Goal: Task Accomplishment & Management: Use online tool/utility

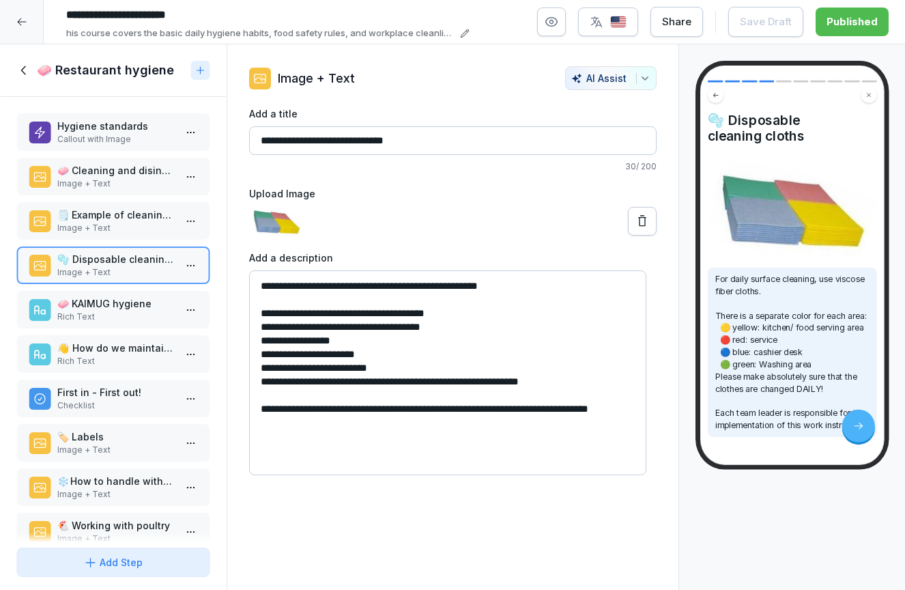
drag, startPoint x: 689, startPoint y: 532, endPoint x: 542, endPoint y: 579, distance: 153.9
click at [689, 532] on div "🫧  Disposable cleaning cloths For daily surface cleaning, use viscose fiber clo…" at bounding box center [792, 317] width 227 height 546
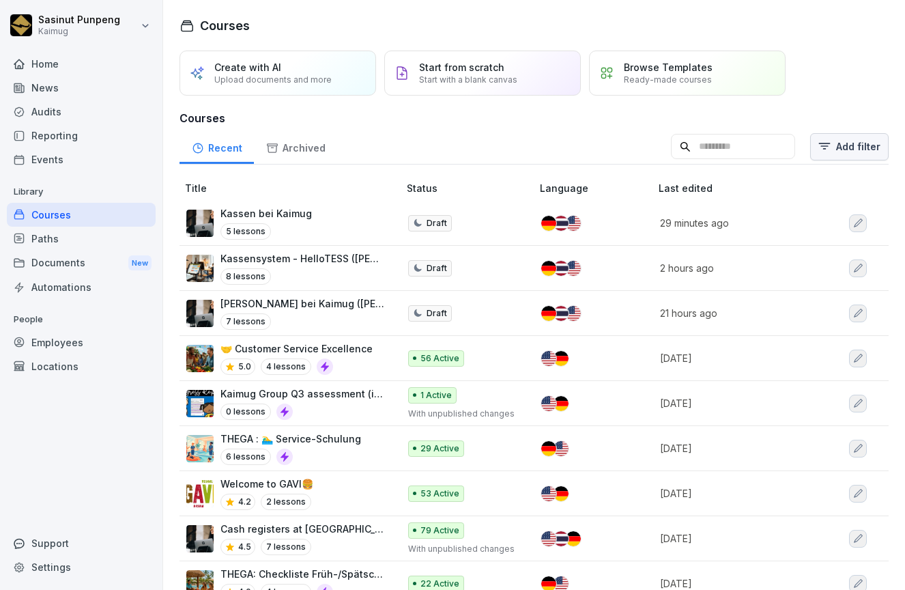
click at [831, 149] on html "Sasinut Punpeng Kaimug Home News Audits Reporting Events Library Courses Paths …" at bounding box center [452, 295] width 905 height 590
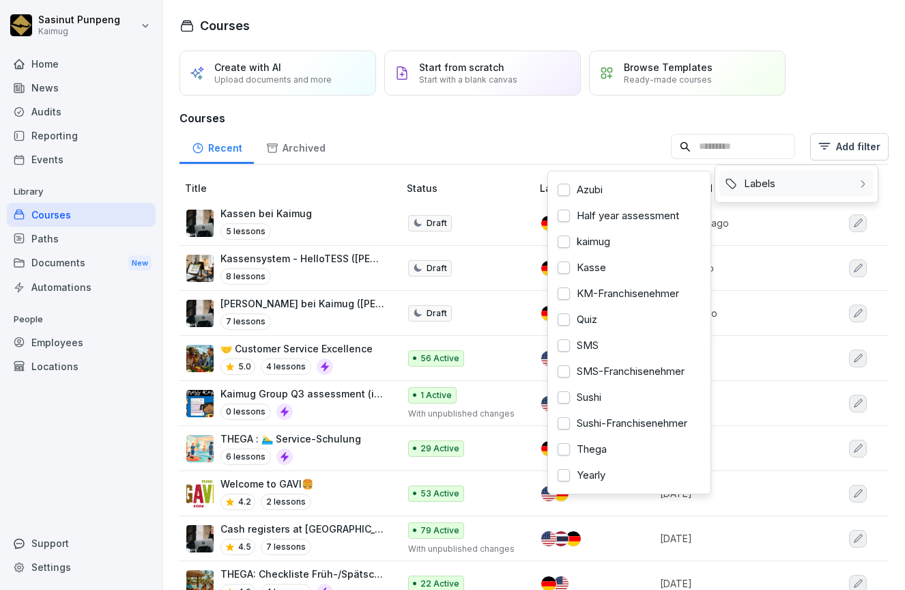
click at [806, 179] on div "Labels" at bounding box center [796, 184] width 154 height 26
click at [581, 267] on div "Kasse" at bounding box center [629, 267] width 154 height 26
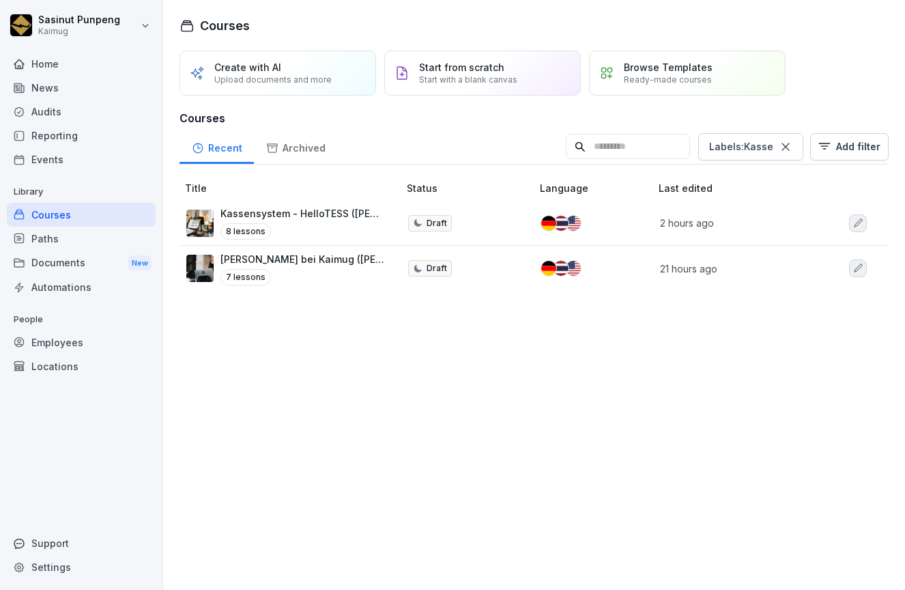
click at [353, 363] on html "Sasinut Punpeng Kaimug Home News Audits Reporting Events Library Courses Paths …" at bounding box center [452, 295] width 905 height 590
click at [330, 220] on p "Kassensystem - HelloTESS ([PERSON_NAME])" at bounding box center [302, 213] width 164 height 14
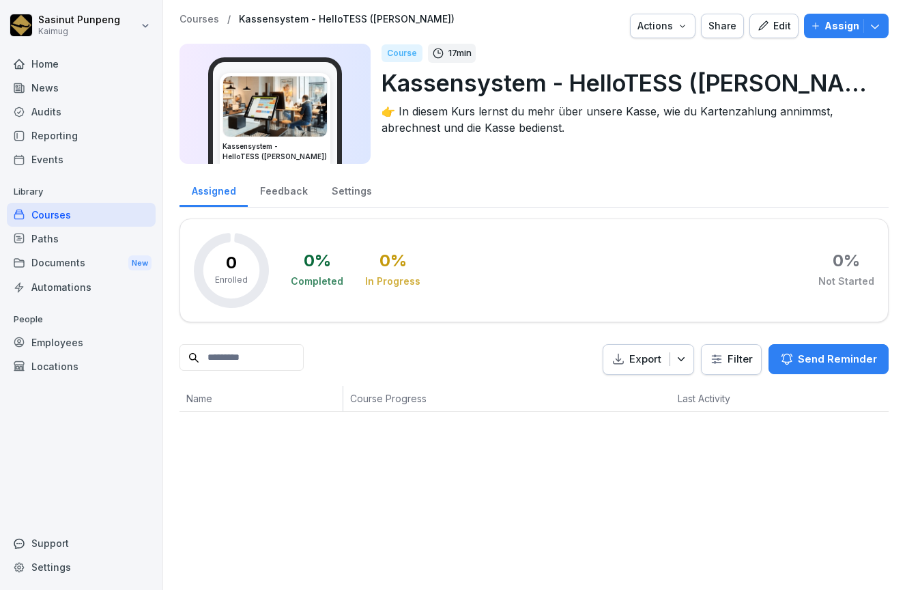
click at [213, 29] on div "Courses / Kassensystem - HelloTESS (Lena) Actions Share Edit Assign" at bounding box center [533, 26] width 709 height 25
click at [204, 16] on p "Courses" at bounding box center [199, 20] width 40 height 12
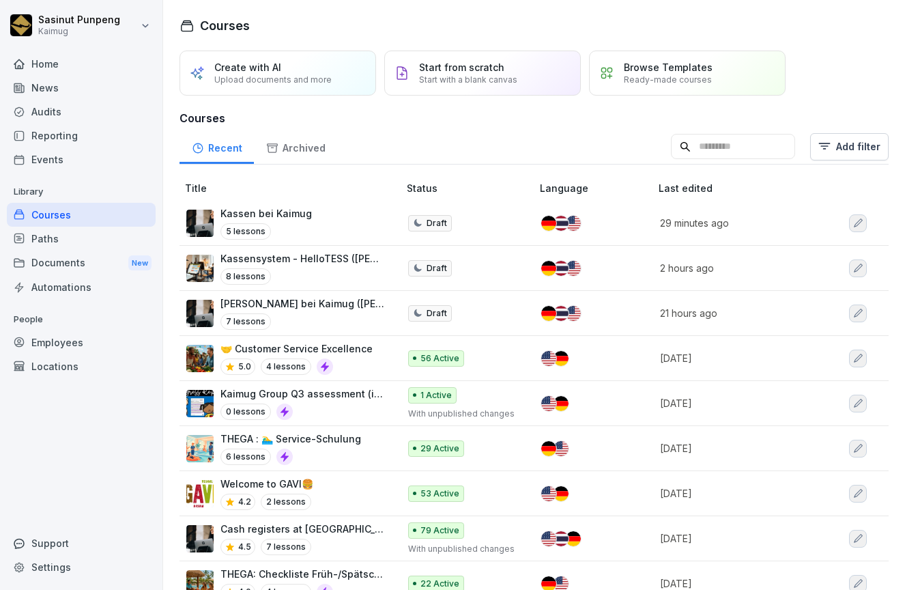
click at [718, 147] on input at bounding box center [733, 147] width 124 height 26
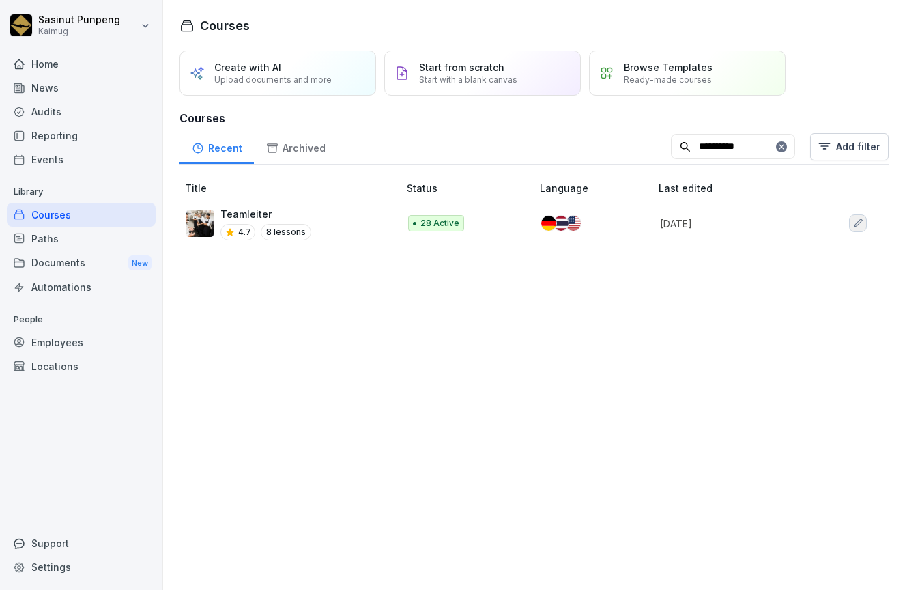
type input "**********"
click at [852, 223] on icon "button" at bounding box center [857, 223] width 11 height 11
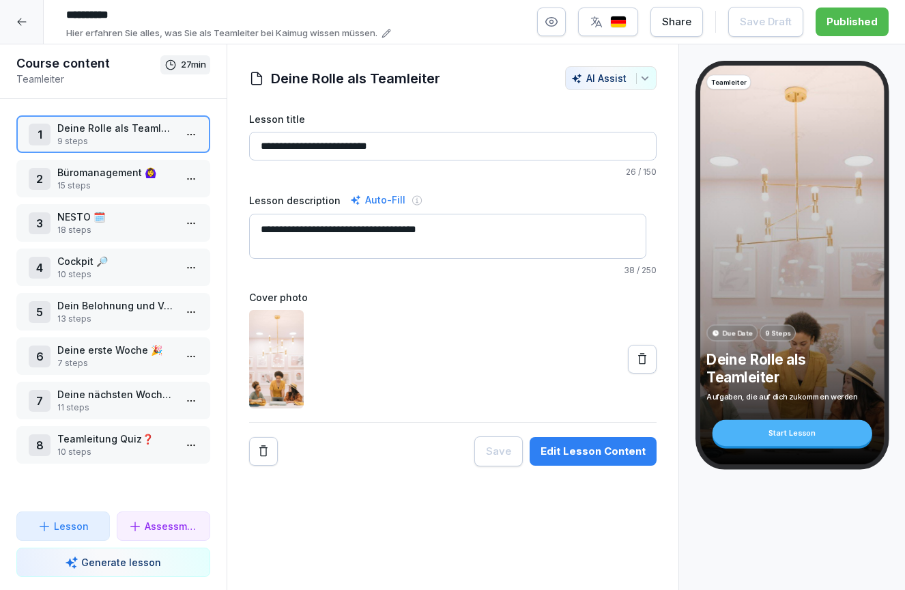
click at [36, 26] on div at bounding box center [22, 22] width 44 height 44
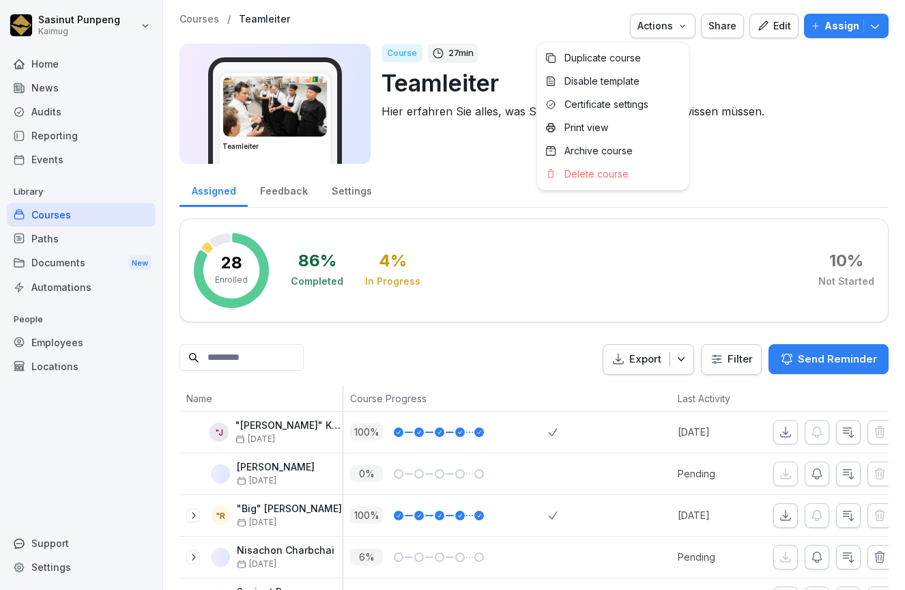
click at [661, 31] on div "Actions" at bounding box center [662, 25] width 50 height 15
click at [620, 62] on p "Duplicate course" at bounding box center [602, 58] width 76 height 12
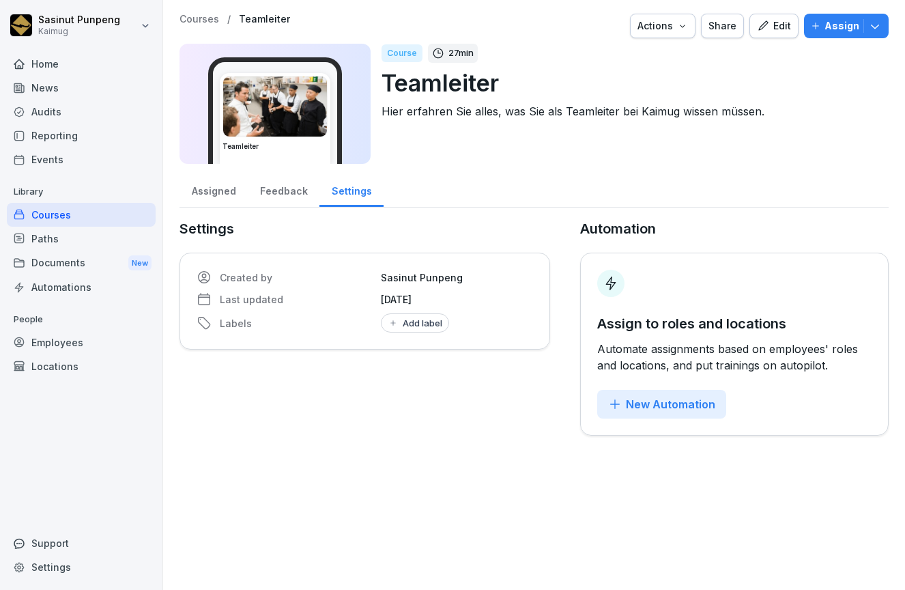
click at [504, 83] on p "Teamleiter" at bounding box center [629, 83] width 496 height 35
click at [496, 89] on p "Teamleiter" at bounding box center [629, 83] width 496 height 35
click at [426, 313] on button "Add label" at bounding box center [415, 322] width 68 height 19
type input "****"
click at [396, 382] on button "button" at bounding box center [393, 379] width 12 height 12
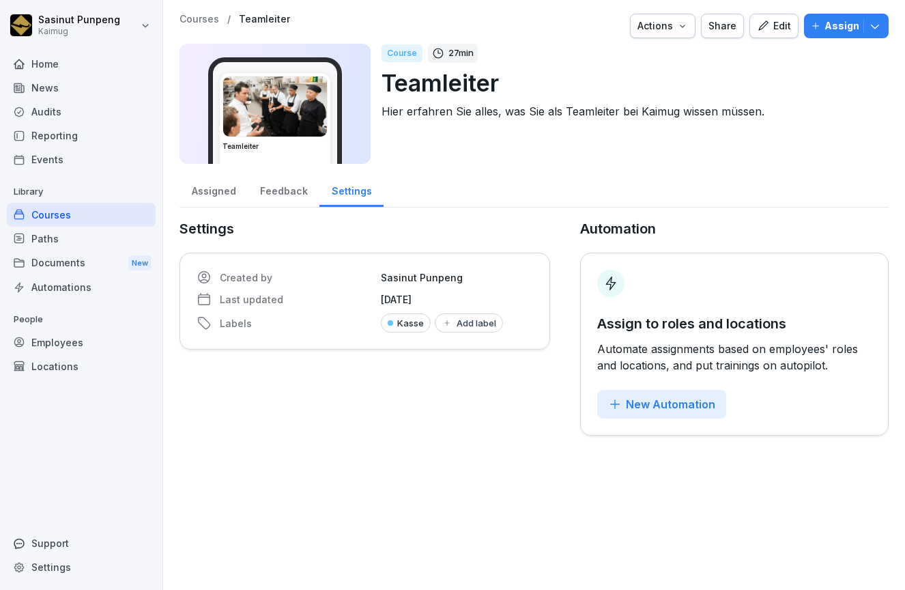
click at [757, 27] on icon "button" at bounding box center [763, 26] width 12 height 12
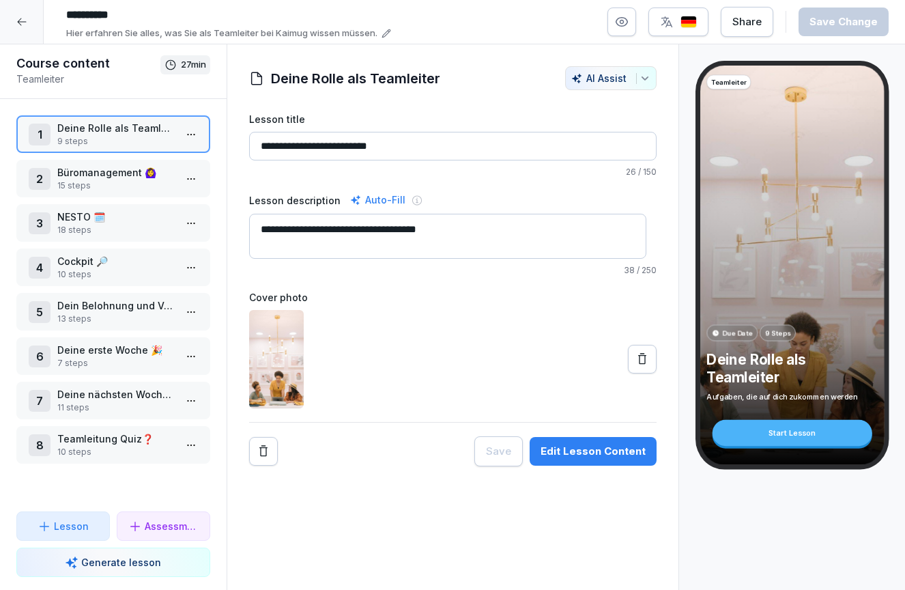
click at [147, 14] on input "**********" at bounding box center [264, 14] width 409 height 23
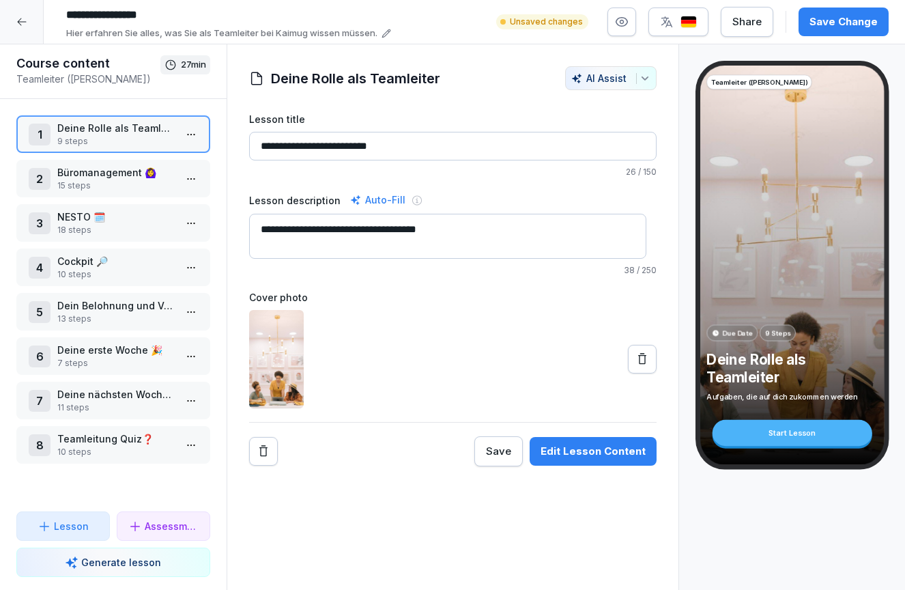
type input "**********"
click at [820, 22] on div "Save Change" at bounding box center [843, 21] width 68 height 15
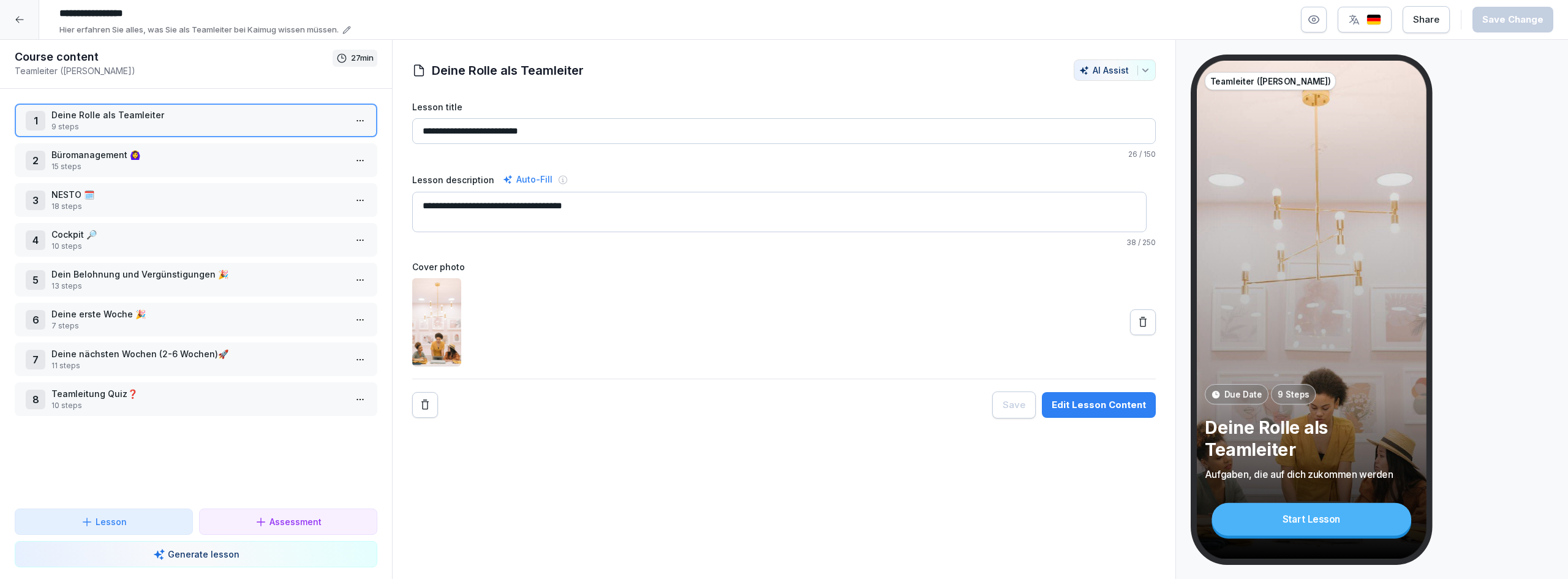
click at [145, 200] on p "NESTO 🗓️" at bounding box center [198, 194] width 294 height 13
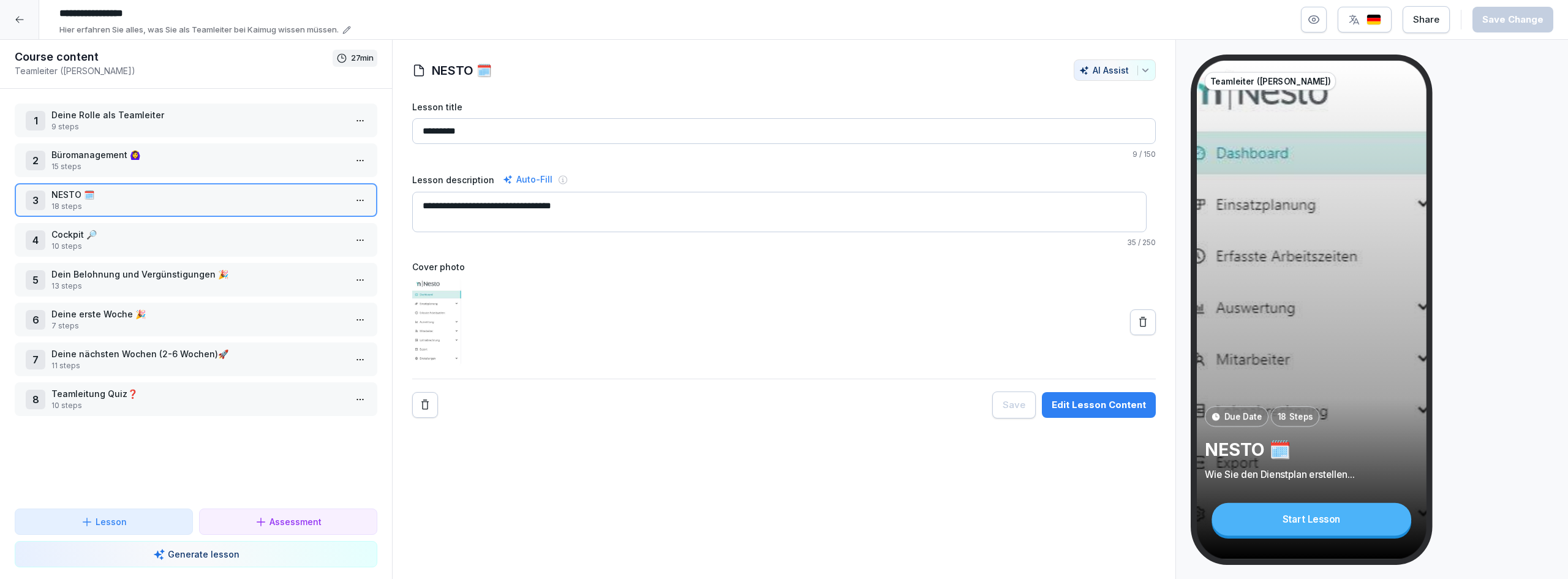
click at [811, 409] on div "Edit Lesson Content" at bounding box center [1099, 404] width 94 height 13
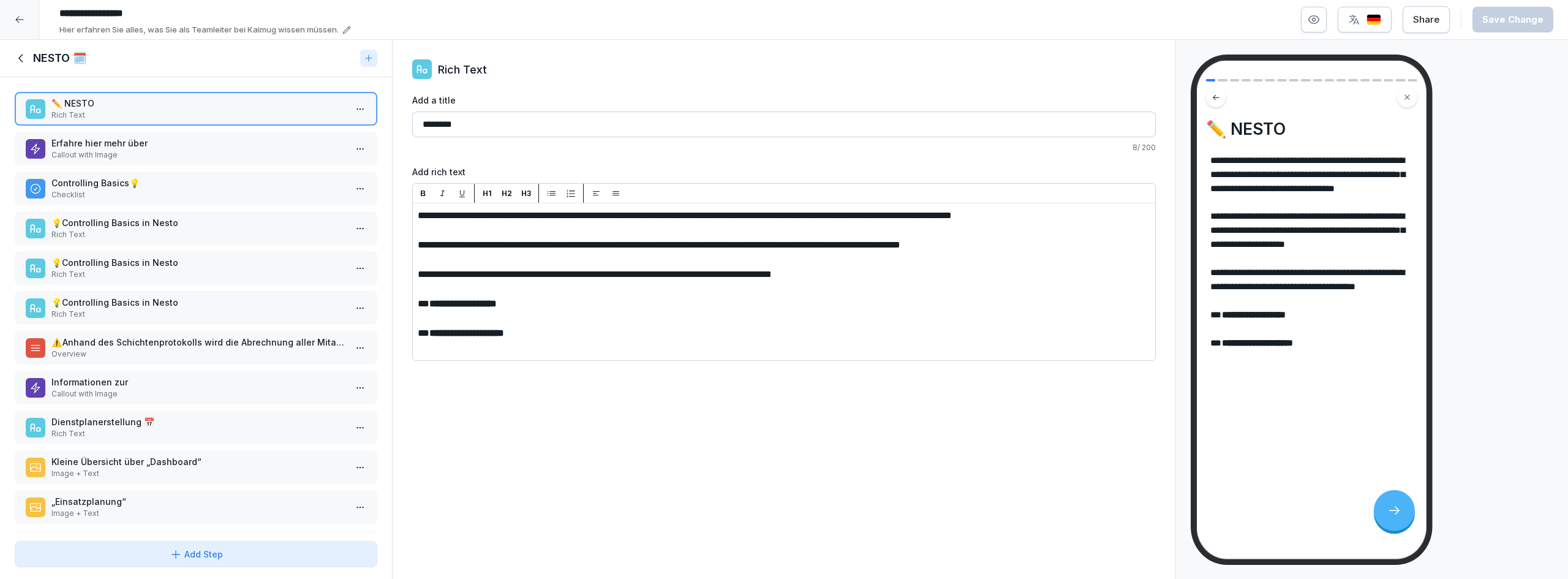
click at [206, 187] on p "Controlling Basics💡​​" at bounding box center [198, 183] width 294 height 13
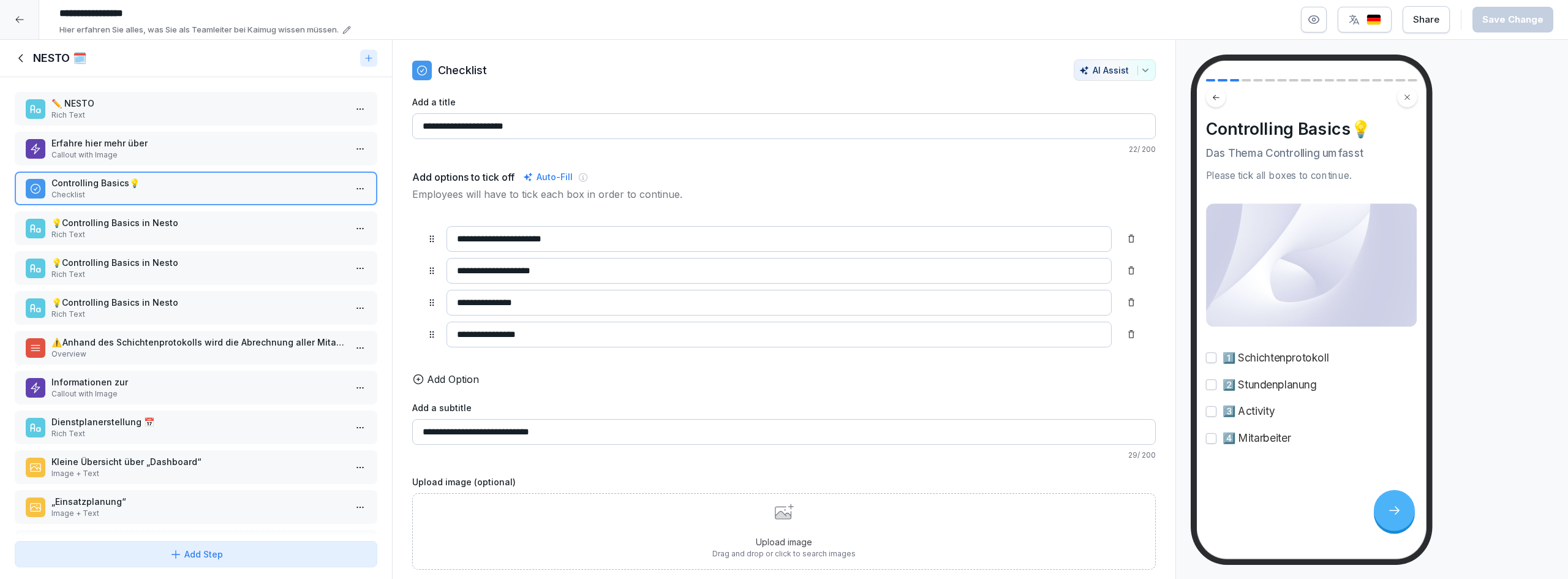
click at [206, 236] on p "Rich Text" at bounding box center [198, 234] width 294 height 11
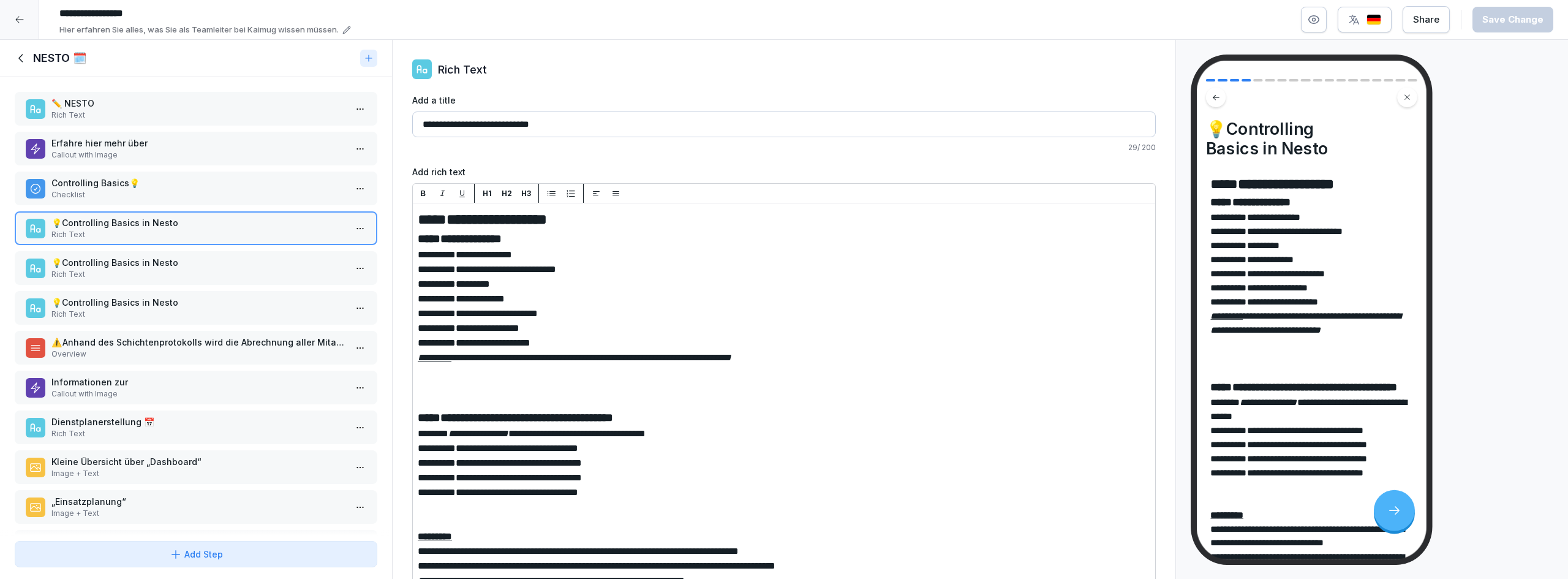
click at [207, 258] on p "💡​Controlling Basics in Nesto" at bounding box center [198, 262] width 294 height 13
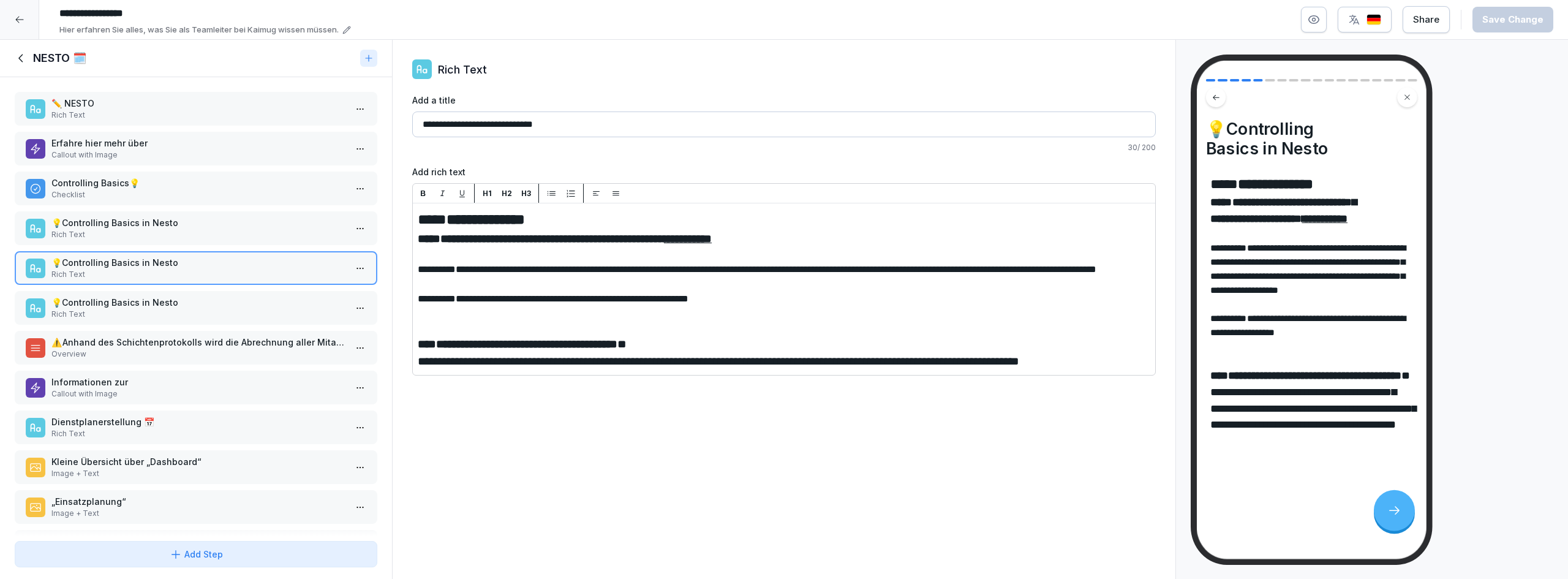
click at [197, 368] on div "✏️ NESTO Rich Text Erfahre hier mehr über Callout with Image Controlling Basics…" at bounding box center [196, 306] width 392 height 459
click at [201, 382] on p "Informationen zur" at bounding box center [198, 382] width 294 height 13
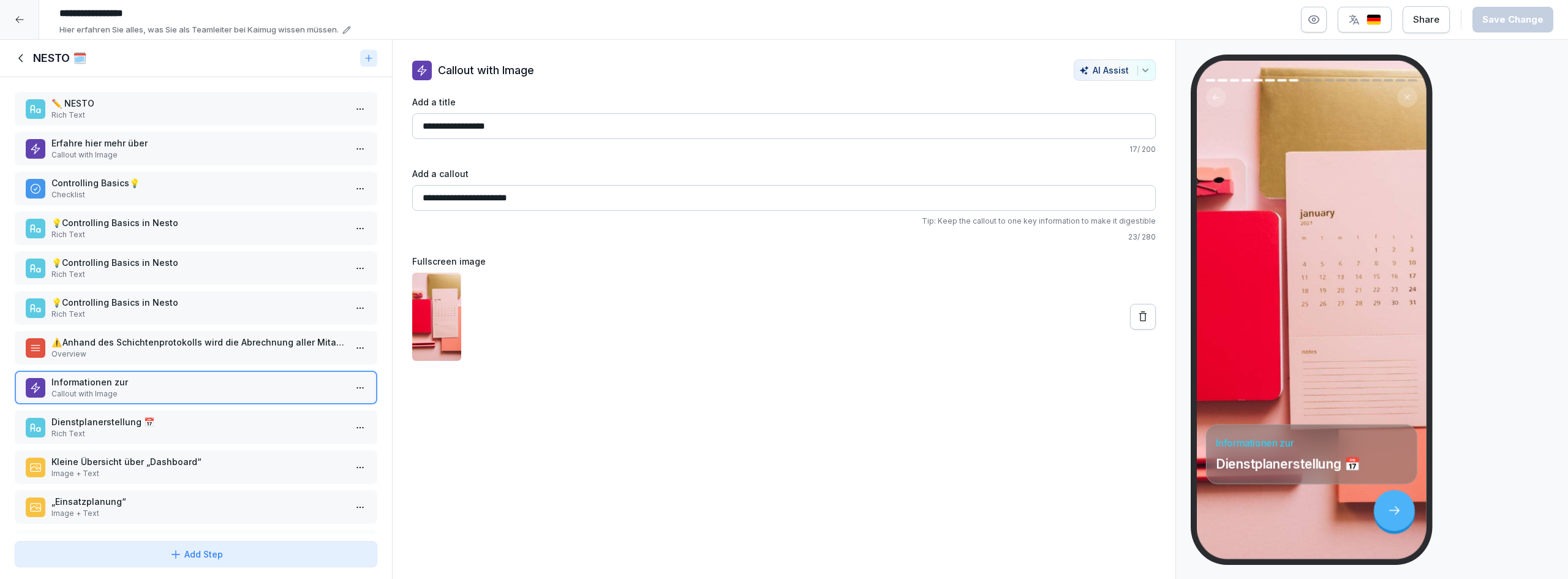
click at [28, 55] on icon at bounding box center [21, 57] width 13 height 13
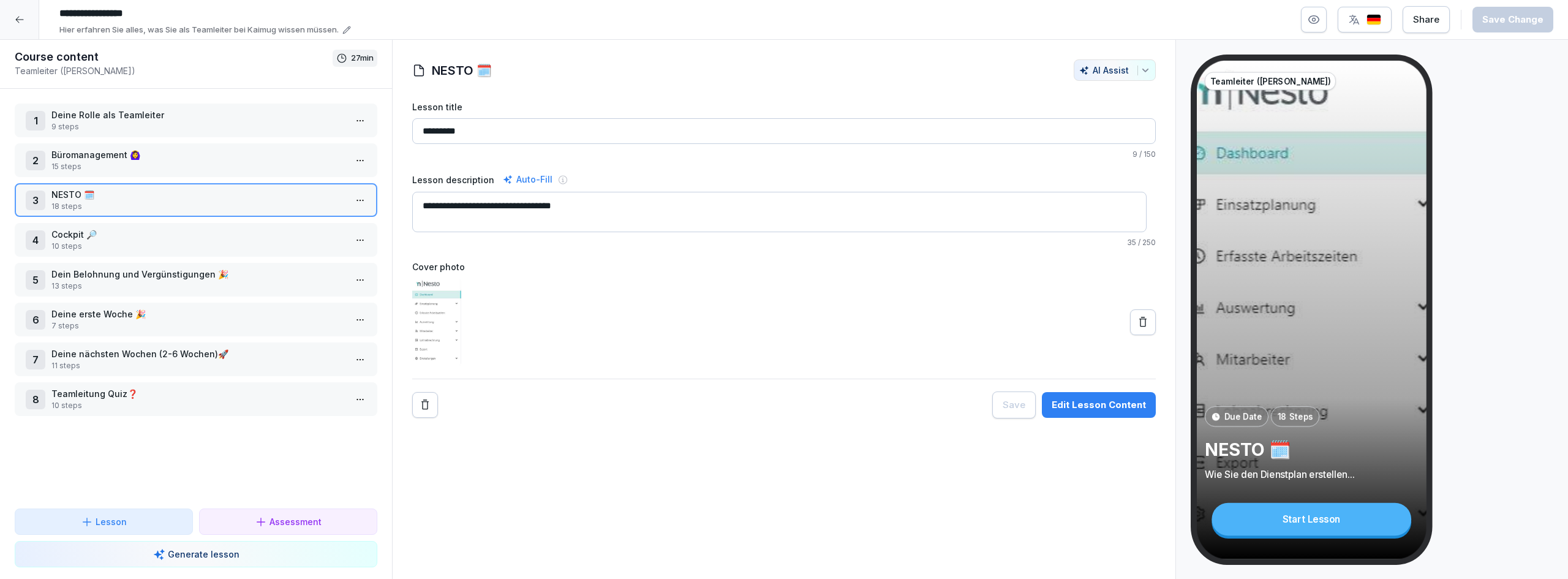
click at [104, 231] on p "Cockpit 🔎​" at bounding box center [198, 234] width 294 height 13
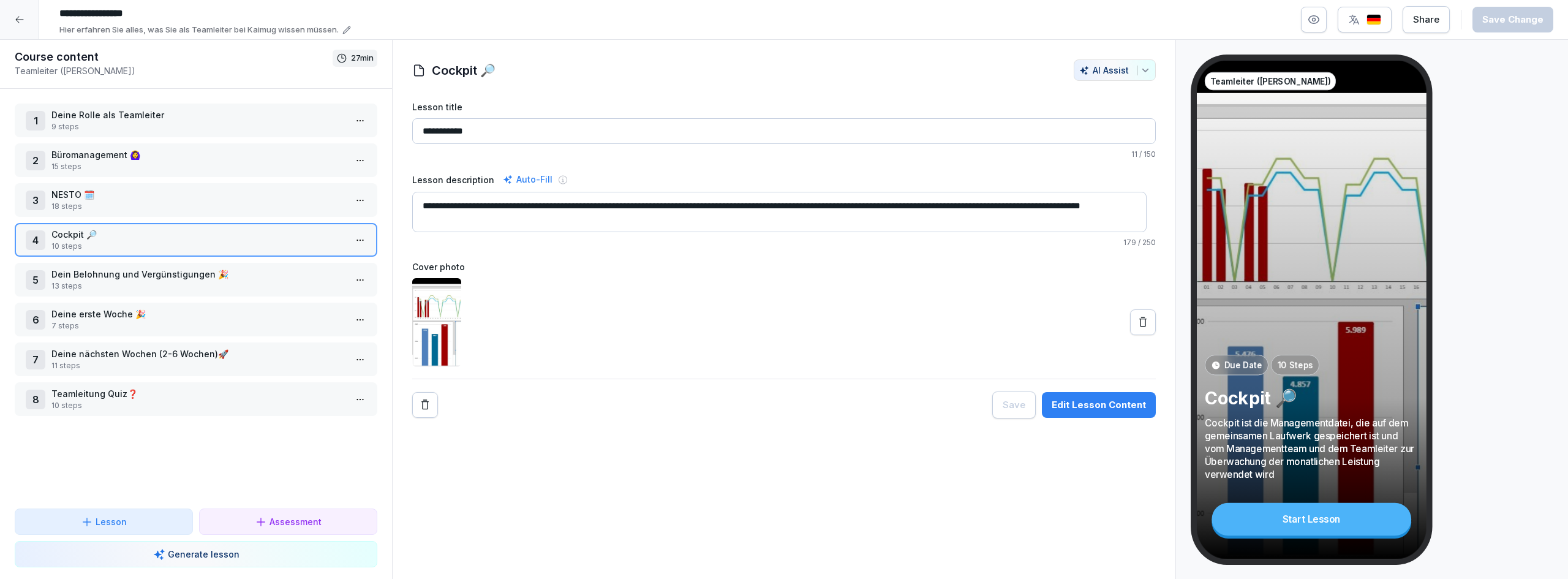
click at [811, 402] on div "Edit Lesson Content" at bounding box center [1099, 404] width 94 height 13
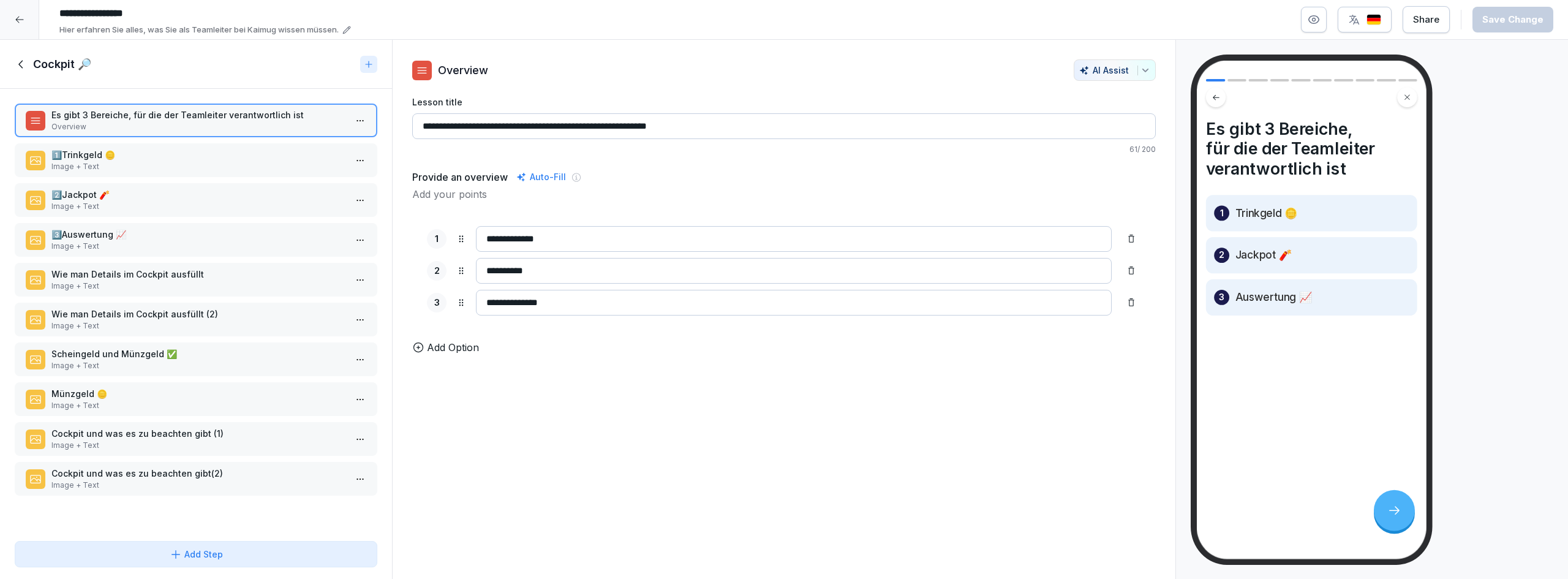
click at [151, 207] on p "Image + Text" at bounding box center [198, 206] width 294 height 11
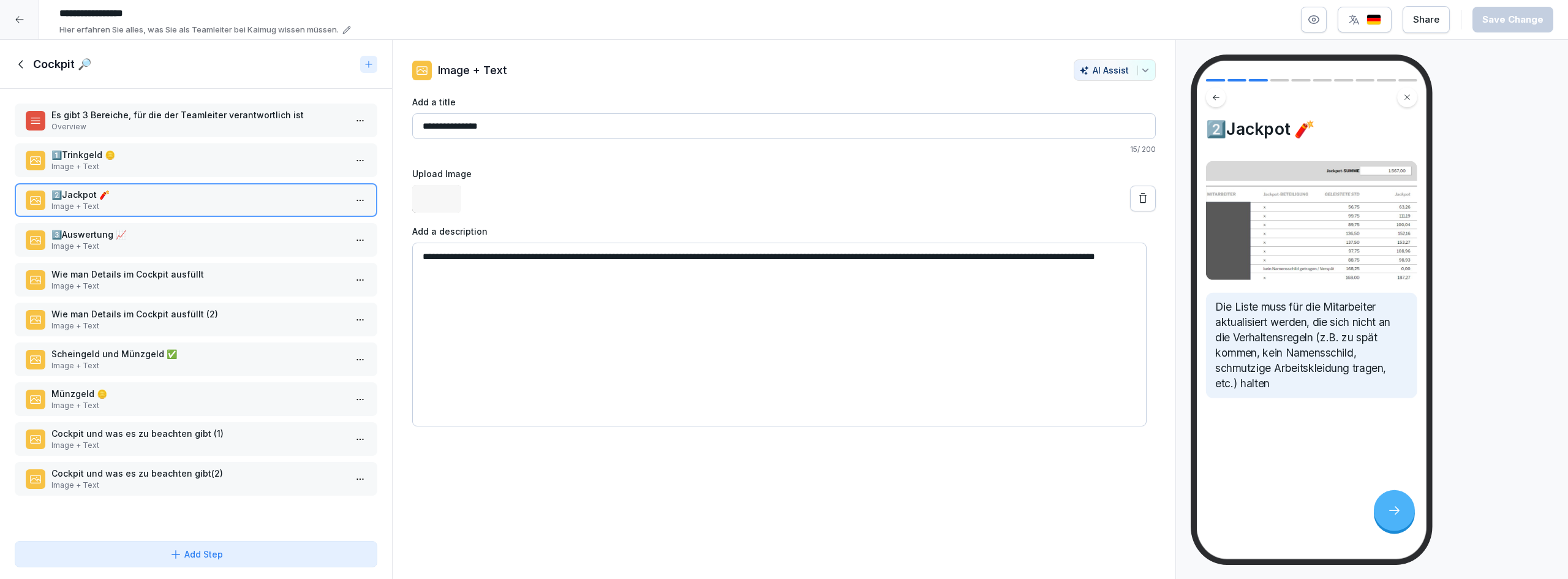
click at [152, 161] on p "Image + Text" at bounding box center [198, 166] width 294 height 11
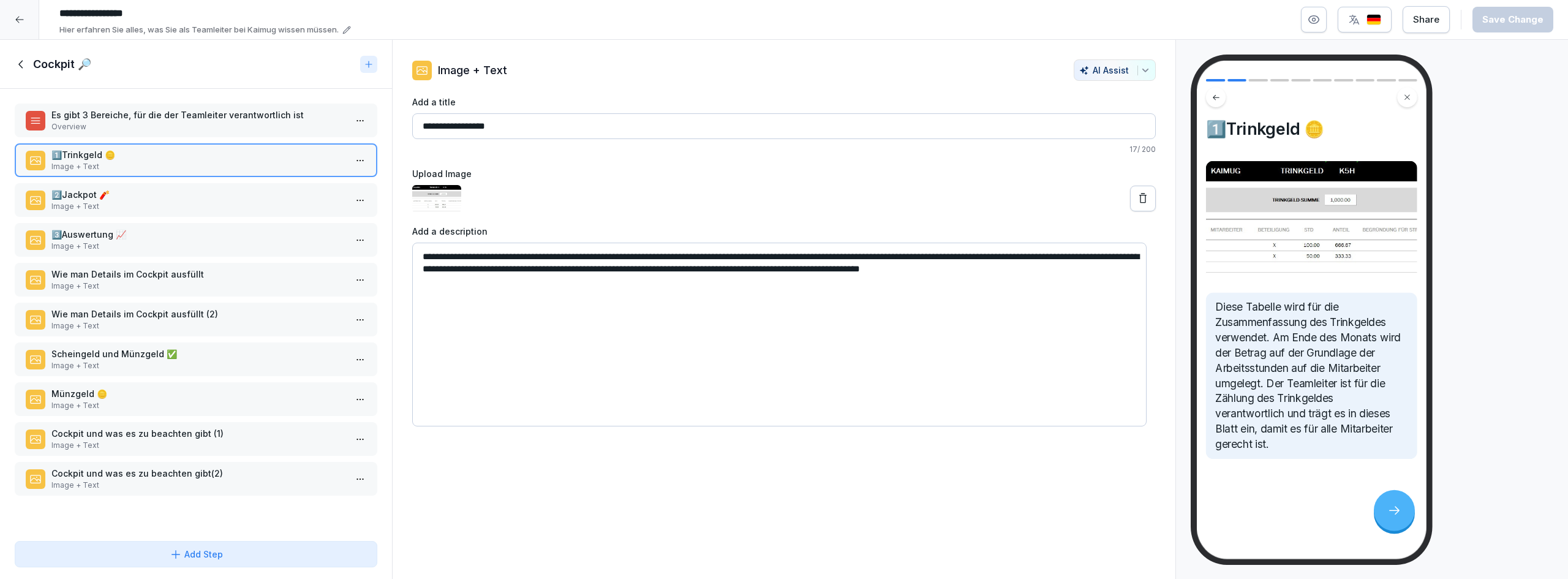
click at [154, 243] on p "Image + Text" at bounding box center [198, 246] width 294 height 11
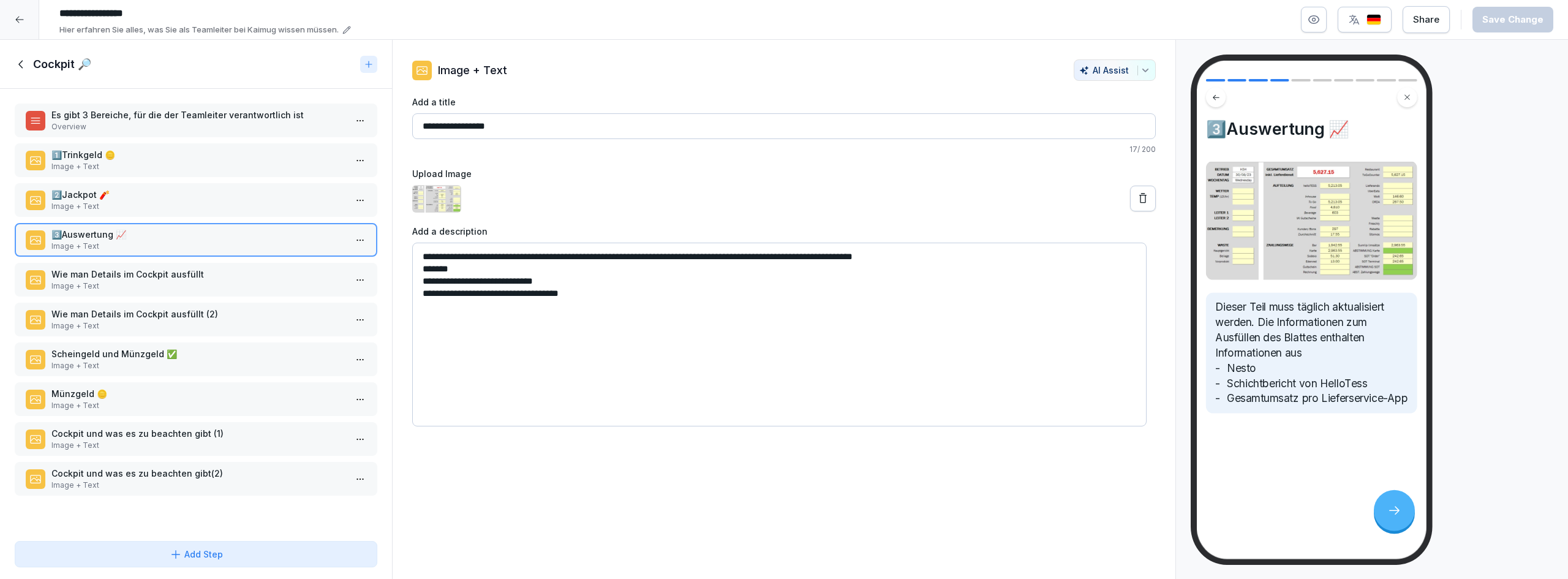
click at [161, 271] on p "Wie man Details im Cockpit ausfüllt" at bounding box center [198, 274] width 294 height 13
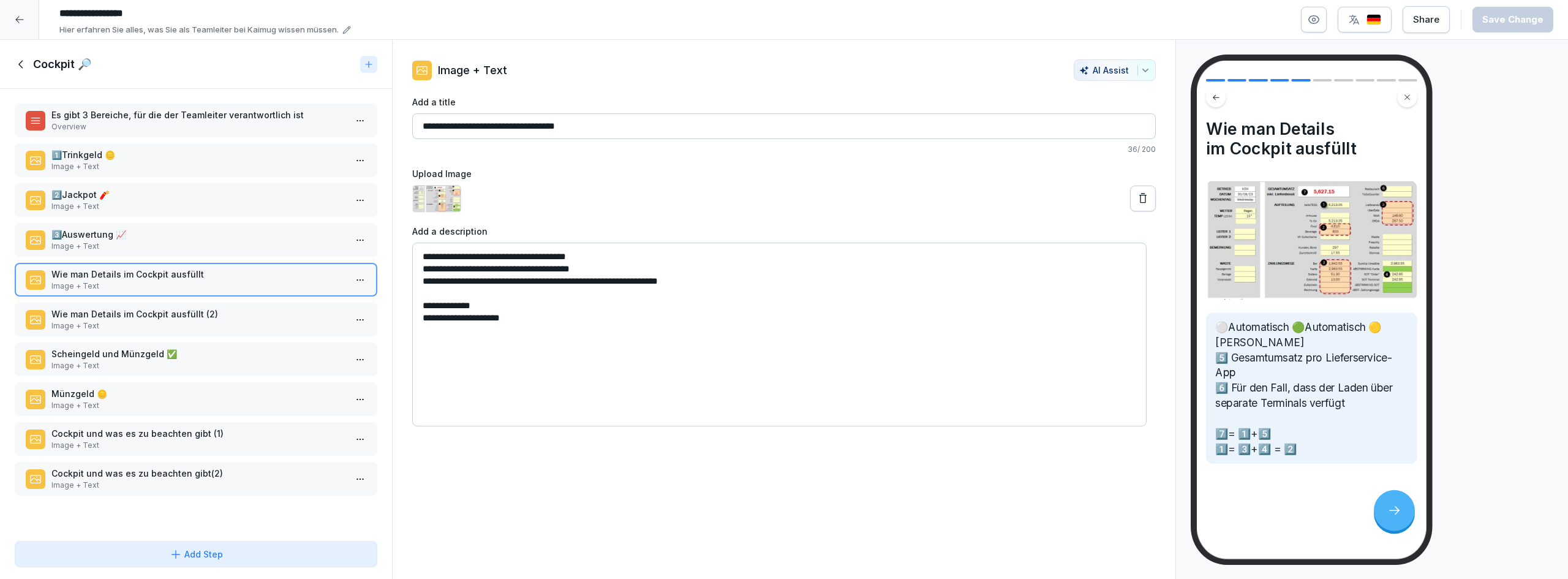
click at [182, 322] on p "Image + Text" at bounding box center [198, 326] width 294 height 11
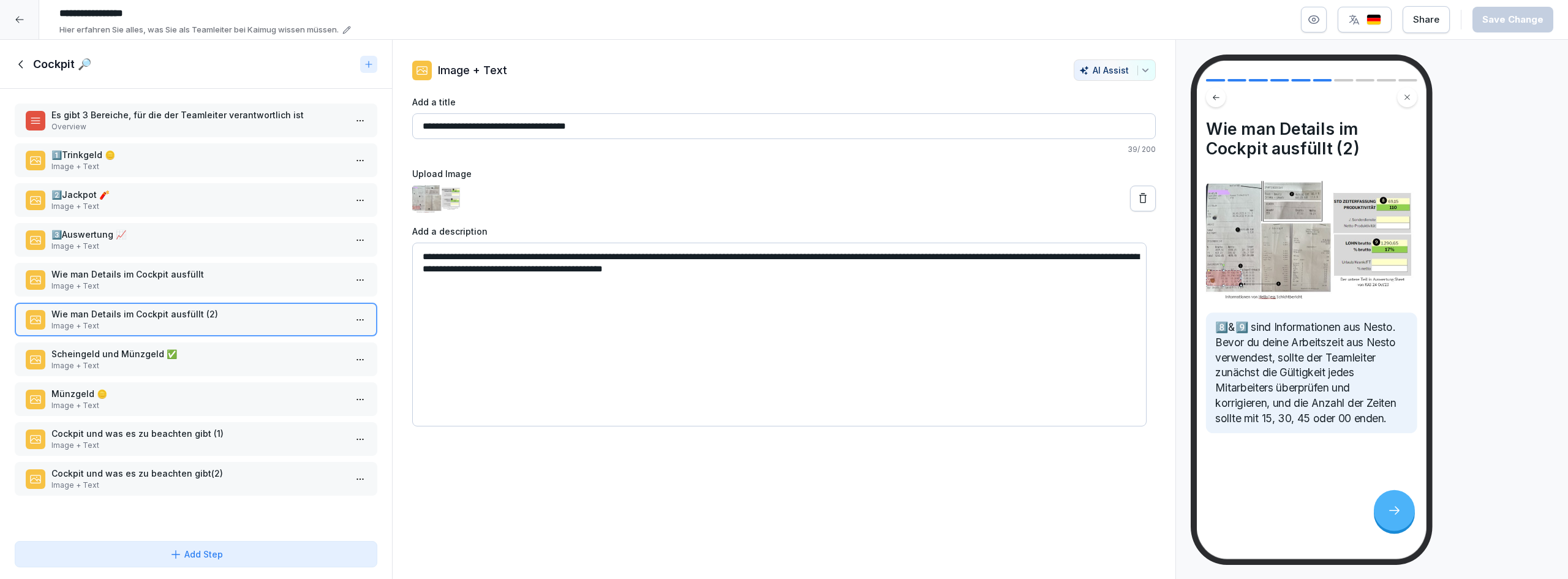
click at [196, 354] on p "Scheingeld und Münzgeld ✅​" at bounding box center [198, 354] width 294 height 13
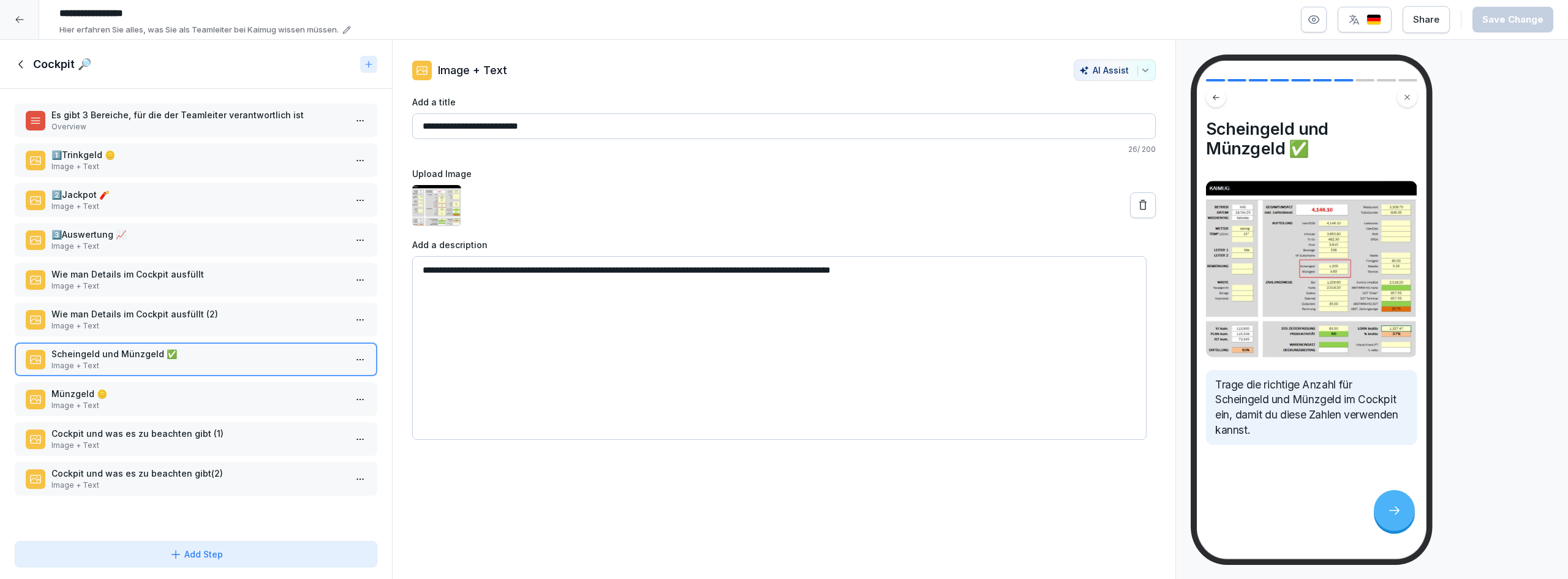
click at [211, 372] on div "Scheingeld und Münzgeld ✅​ Image + Text" at bounding box center [196, 359] width 363 height 34
click at [216, 384] on div "Münzgeld 🪙 Image + Text" at bounding box center [196, 399] width 363 height 34
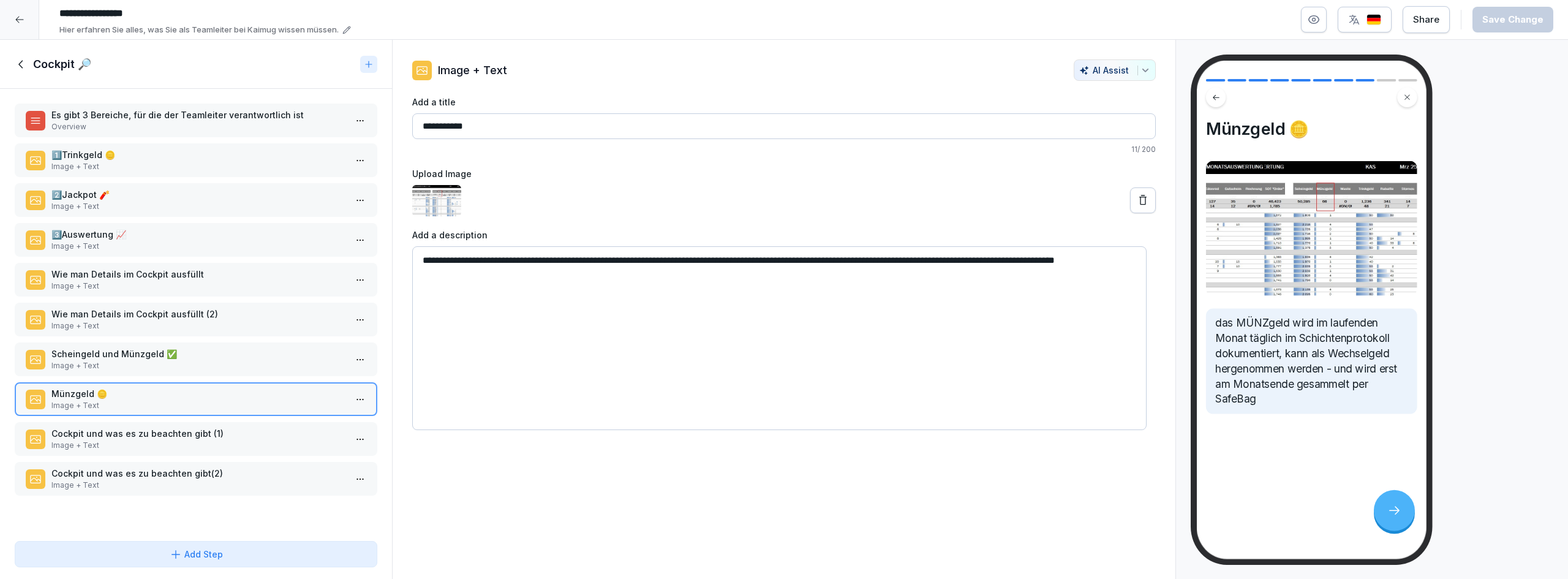
click at [250, 434] on p "Cockpit und was es zu beachten gibt (1)" at bounding box center [198, 434] width 294 height 13
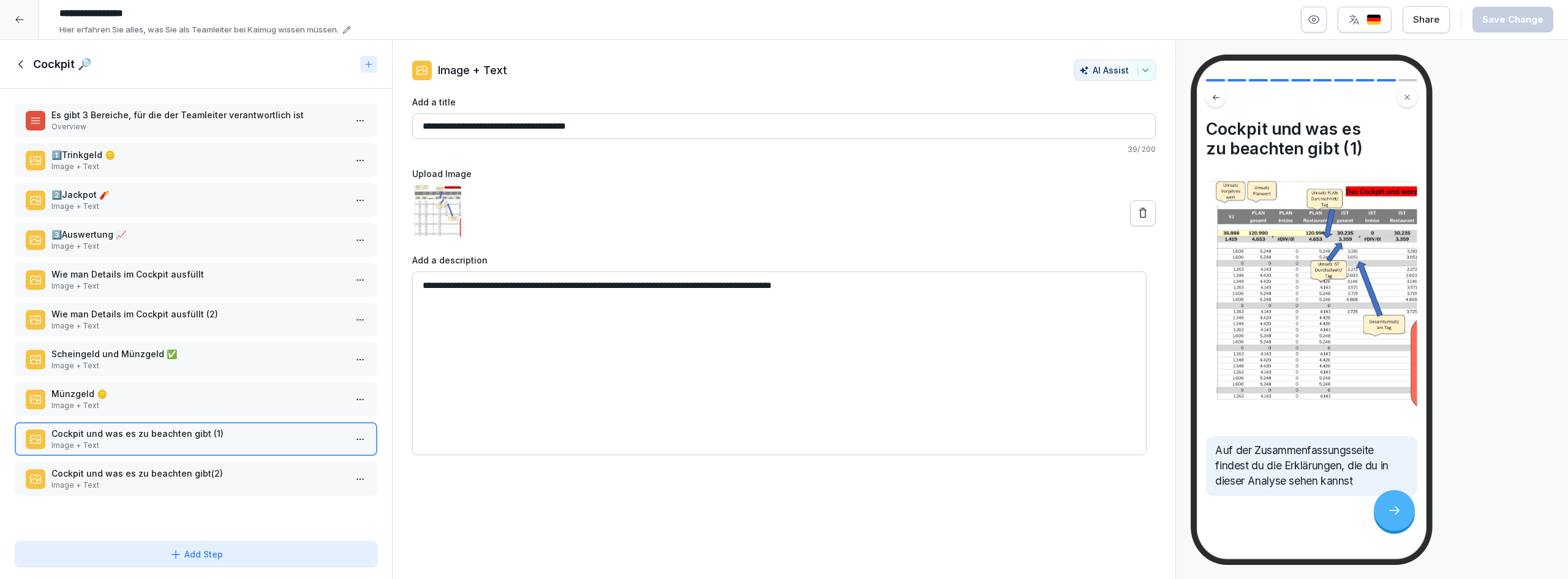
click at [251, 471] on p "Cockpit und was es zu beachten gibt(2)" at bounding box center [198, 473] width 294 height 13
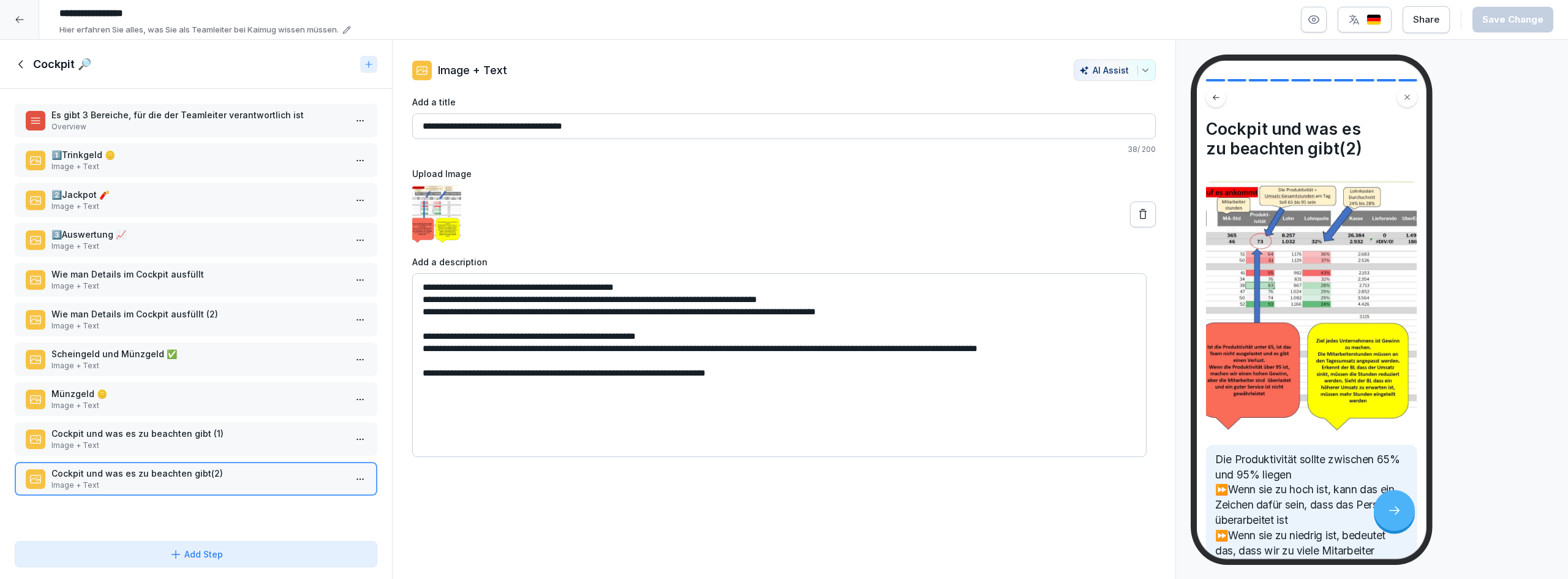
click at [283, 434] on p "Cockpit und was es zu beachten gibt (1)" at bounding box center [198, 434] width 294 height 13
